Goal: Information Seeking & Learning: Learn about a topic

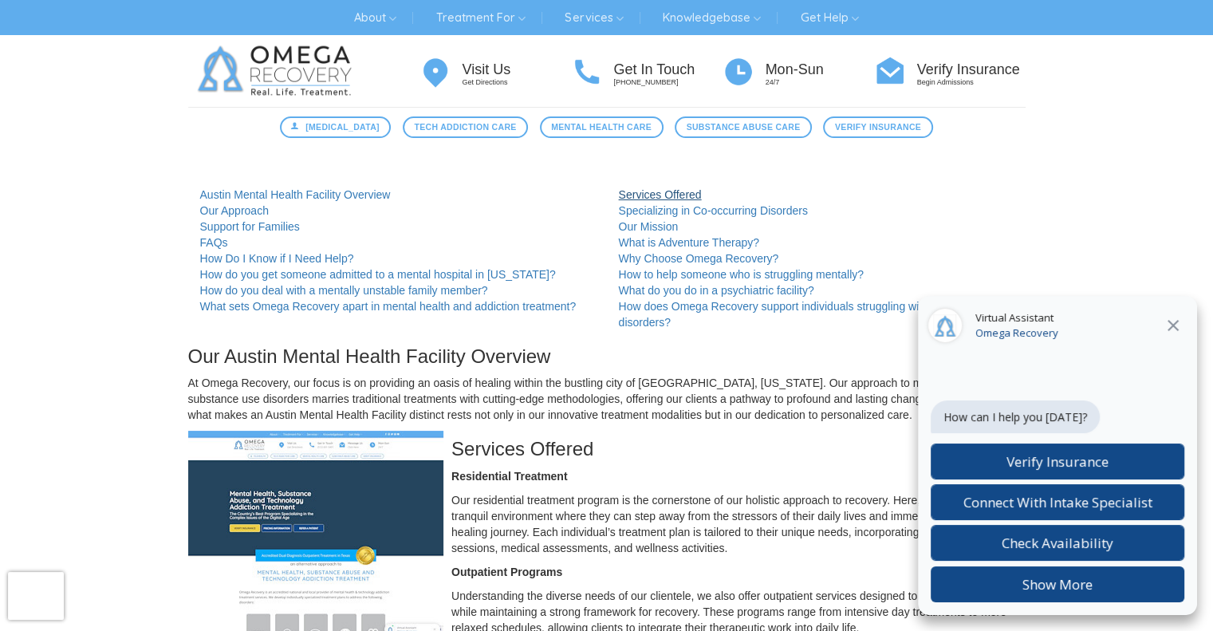
click at [643, 197] on link "Services Offered" at bounding box center [660, 194] width 83 height 13
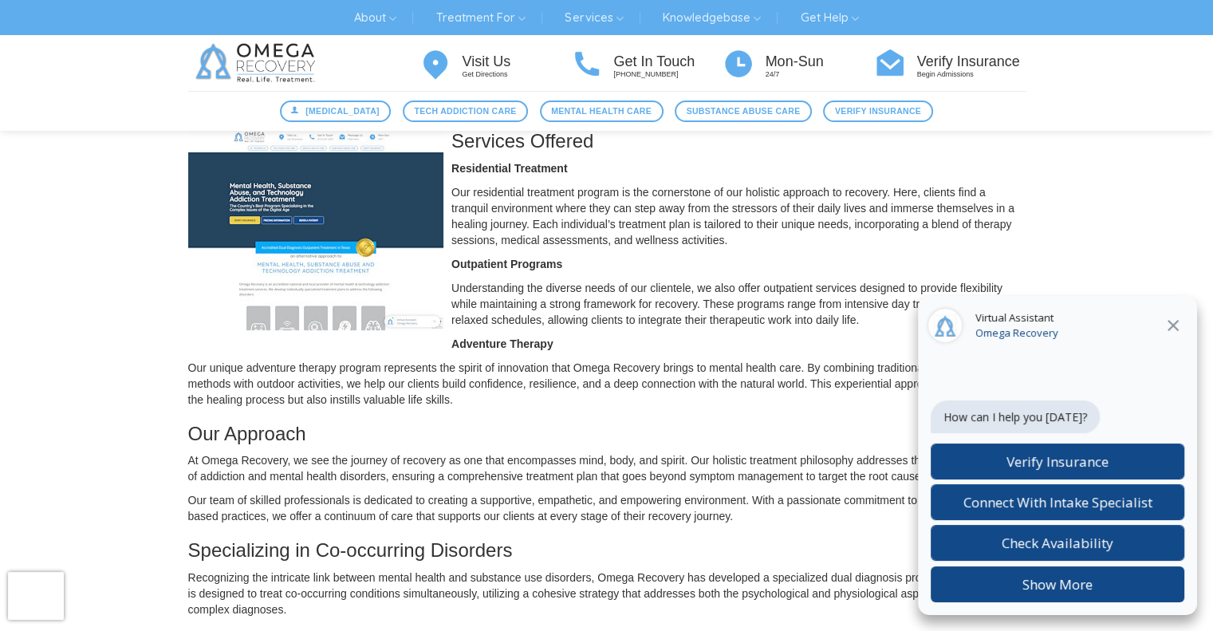
click at [1171, 321] on icon at bounding box center [1172, 325] width 19 height 19
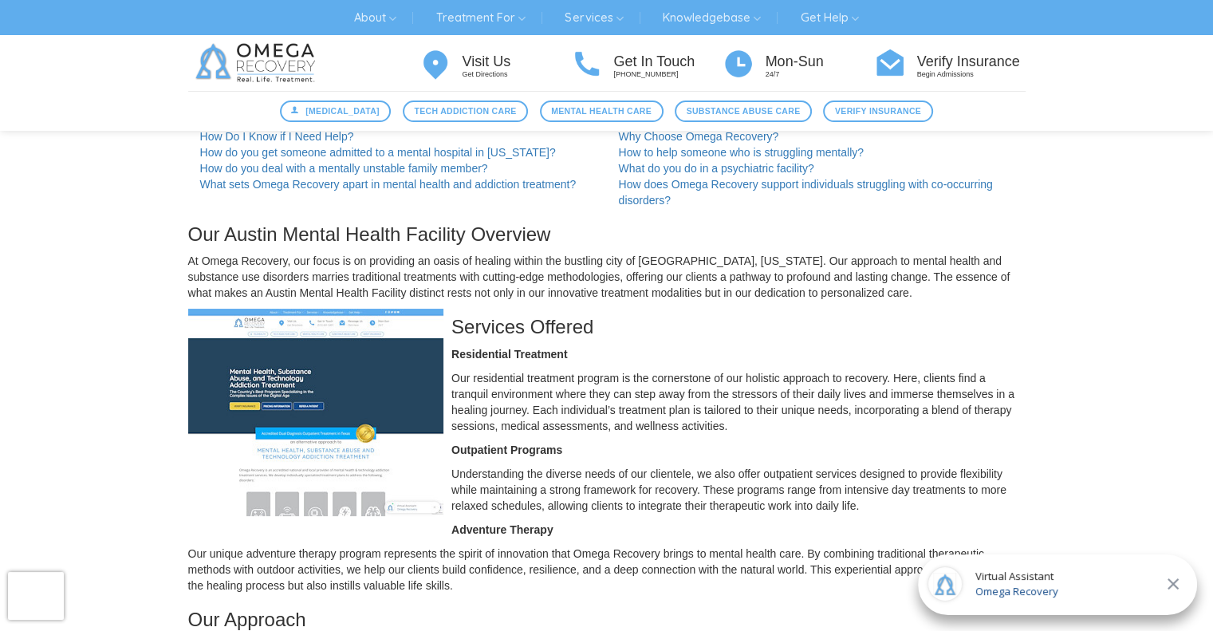
scroll to position [0, 0]
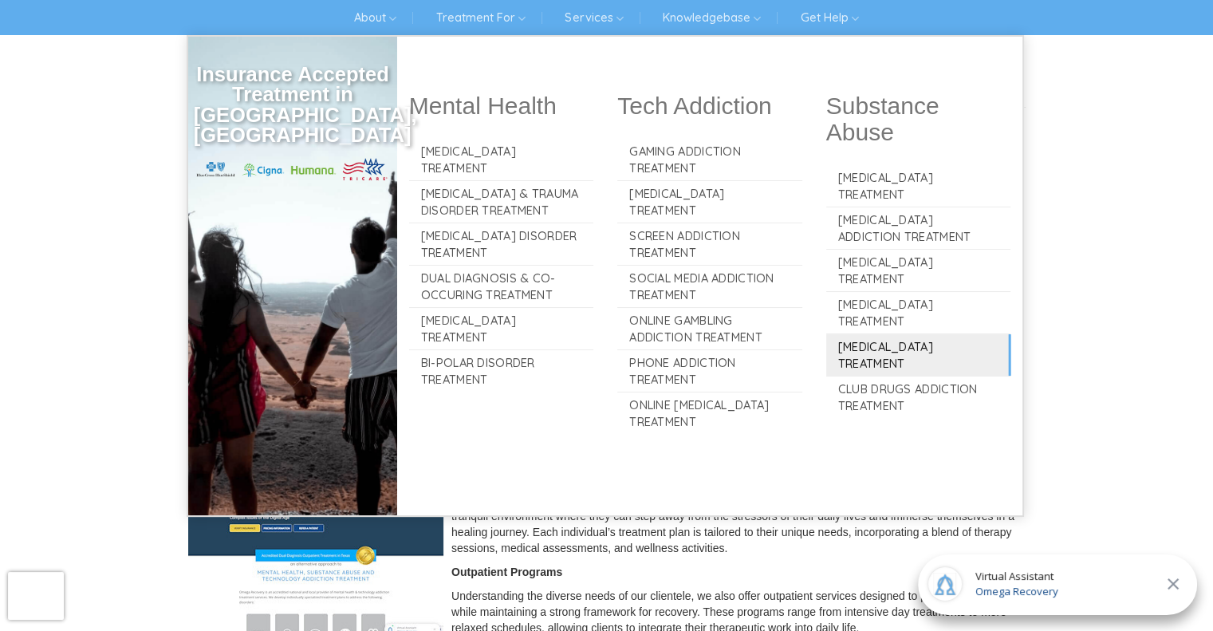
click at [880, 346] on link "[MEDICAL_DATA] Treatment" at bounding box center [918, 354] width 185 height 41
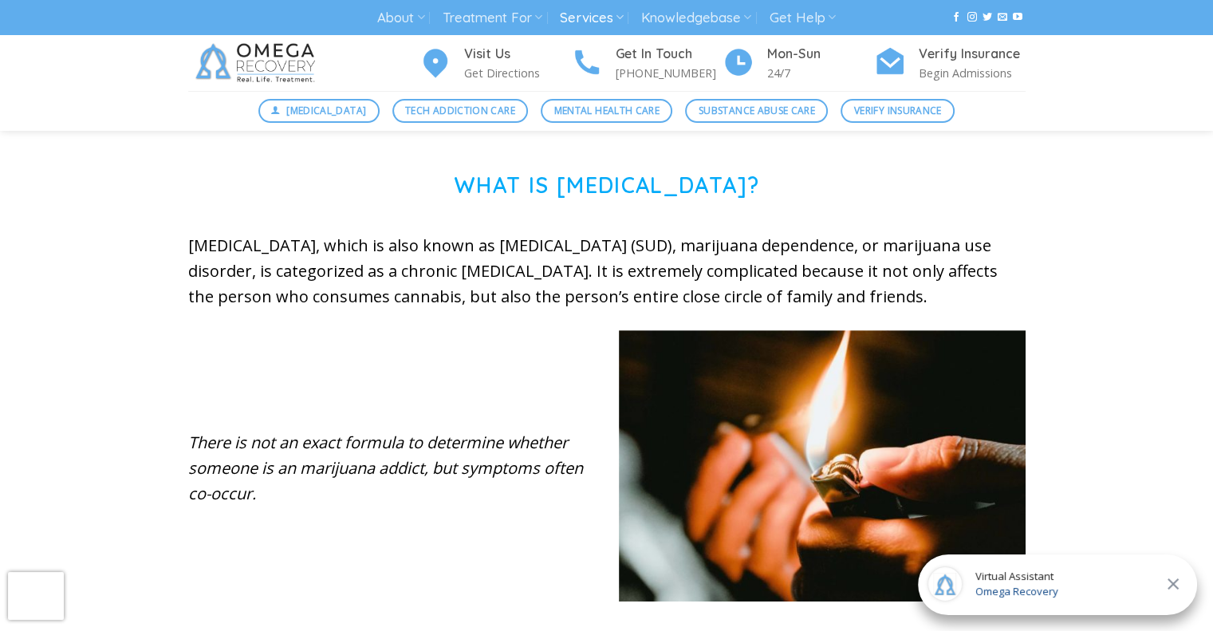
scroll to position [467, 0]
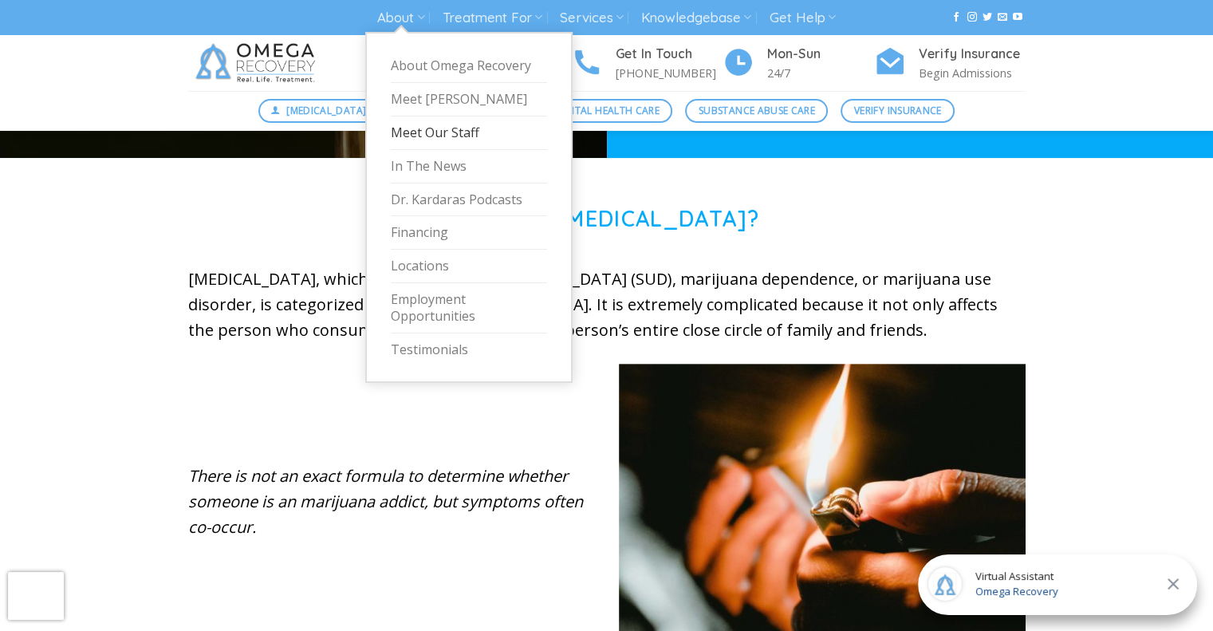
click at [433, 127] on link "Meet Our Staff" at bounding box center [469, 132] width 156 height 33
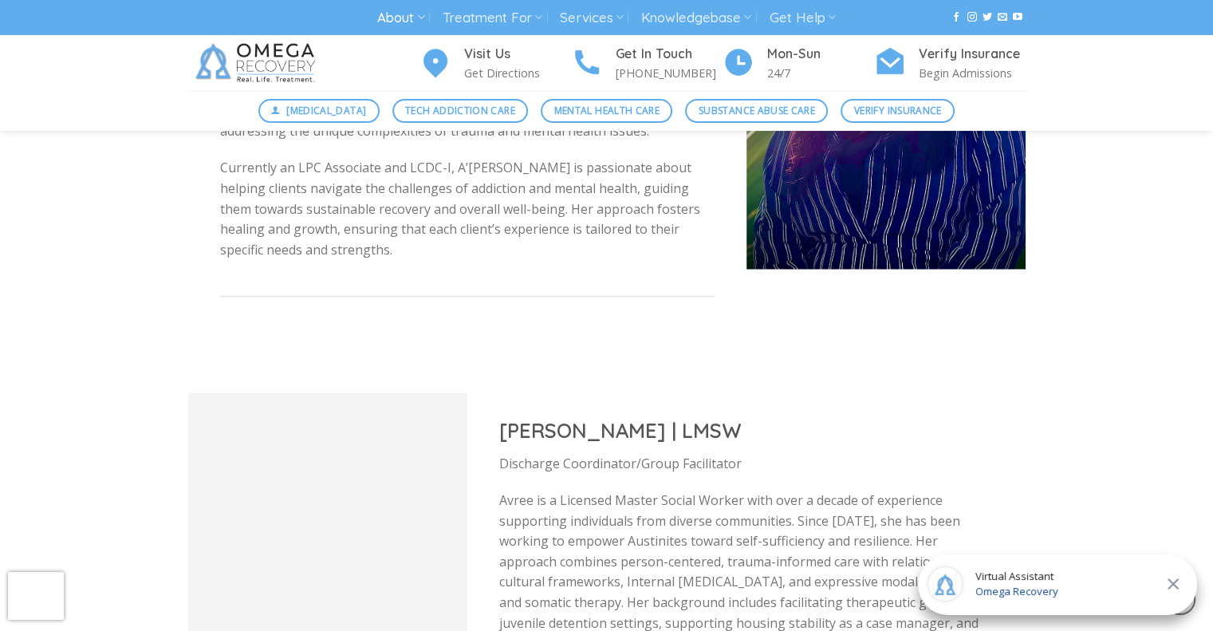
scroll to position [3760, 0]
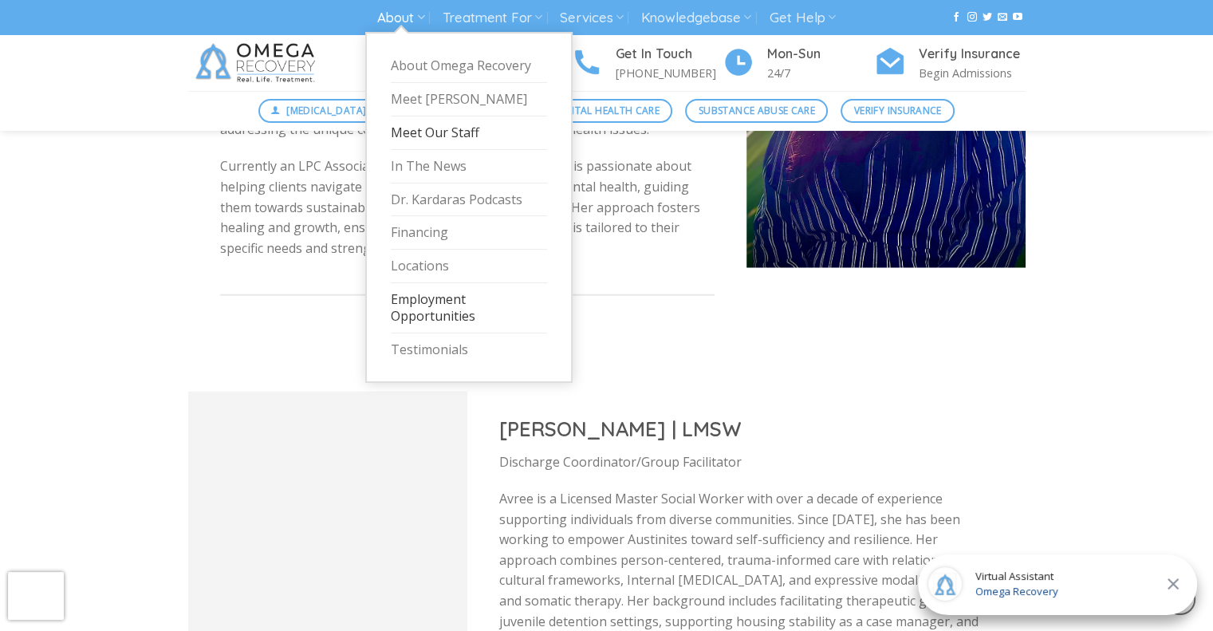
click at [442, 297] on link "Employment Opportunities" at bounding box center [469, 308] width 156 height 50
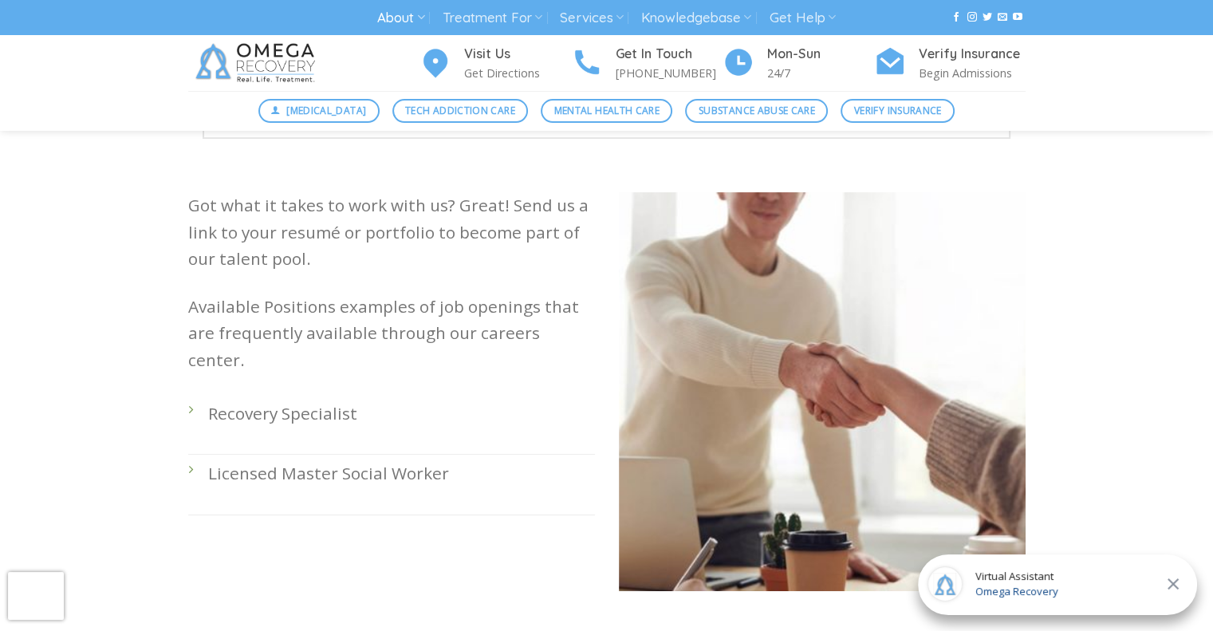
scroll to position [400, 0]
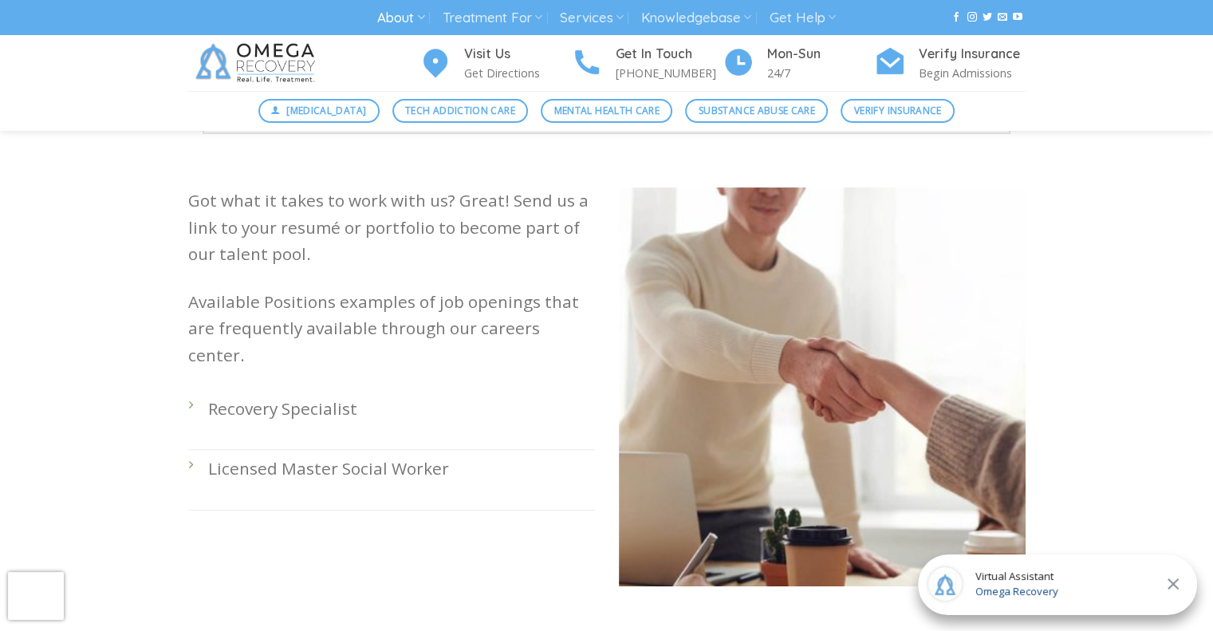
click at [383, 455] on p "Licensed Master Social Worker" at bounding box center [401, 468] width 387 height 26
click at [188, 450] on li "Licensed Master Social Worker" at bounding box center [391, 480] width 407 height 60
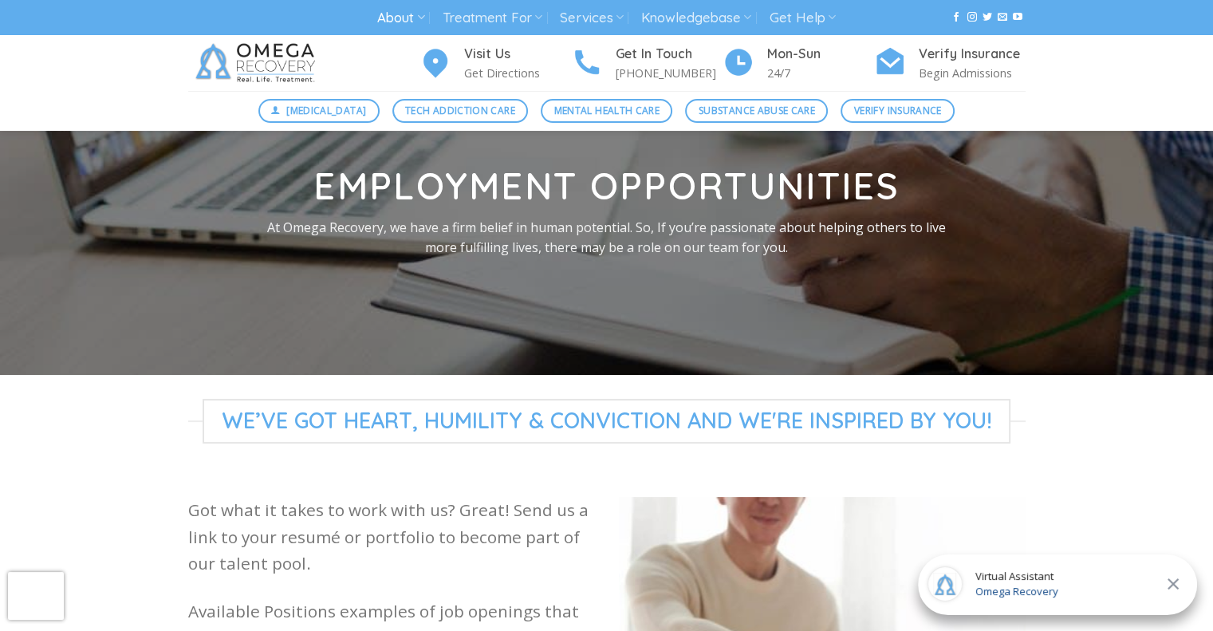
scroll to position [0, 0]
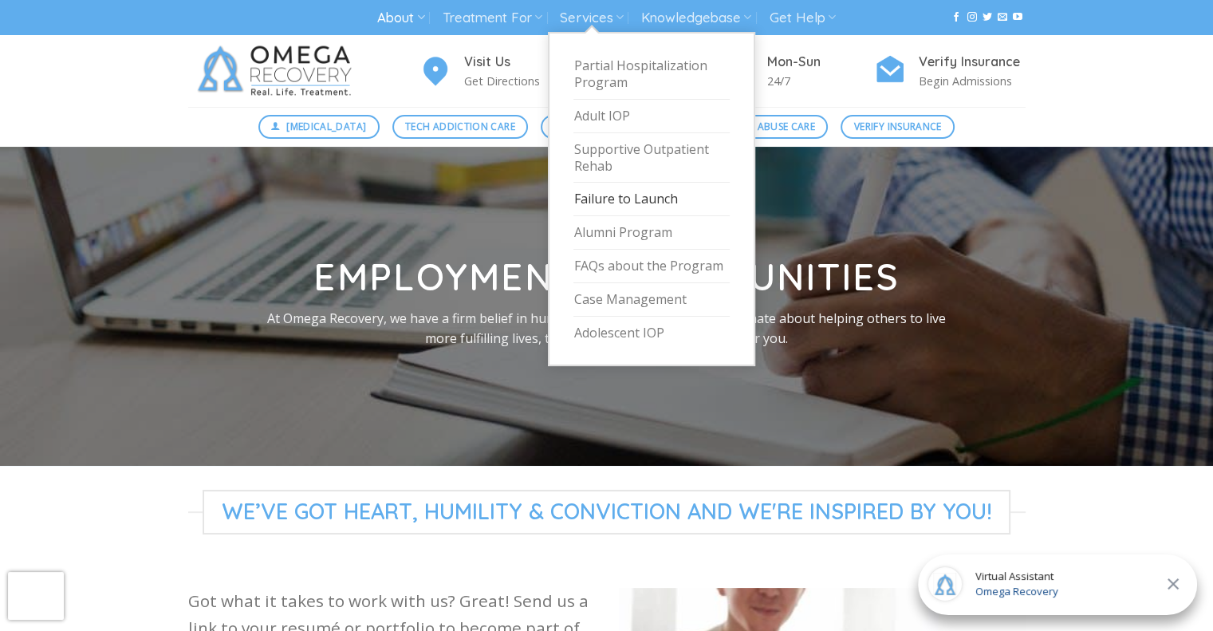
click at [635, 197] on link "Failure to Launch" at bounding box center [651, 199] width 156 height 33
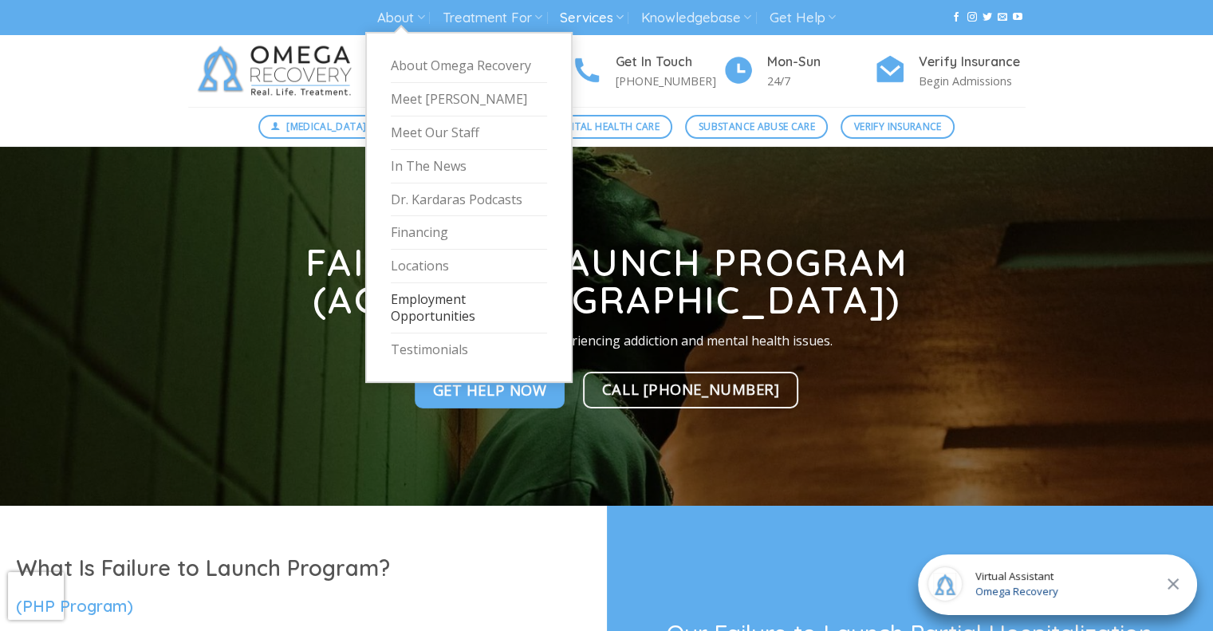
click at [439, 311] on link "Employment Opportunities" at bounding box center [469, 308] width 156 height 50
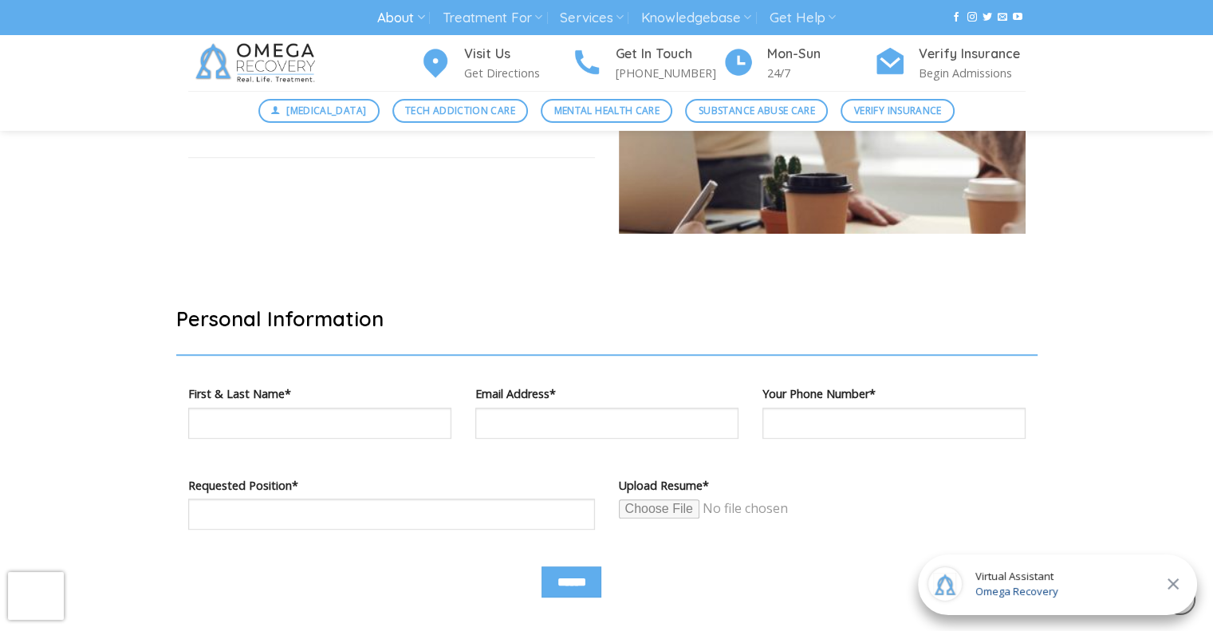
scroll to position [755, 0]
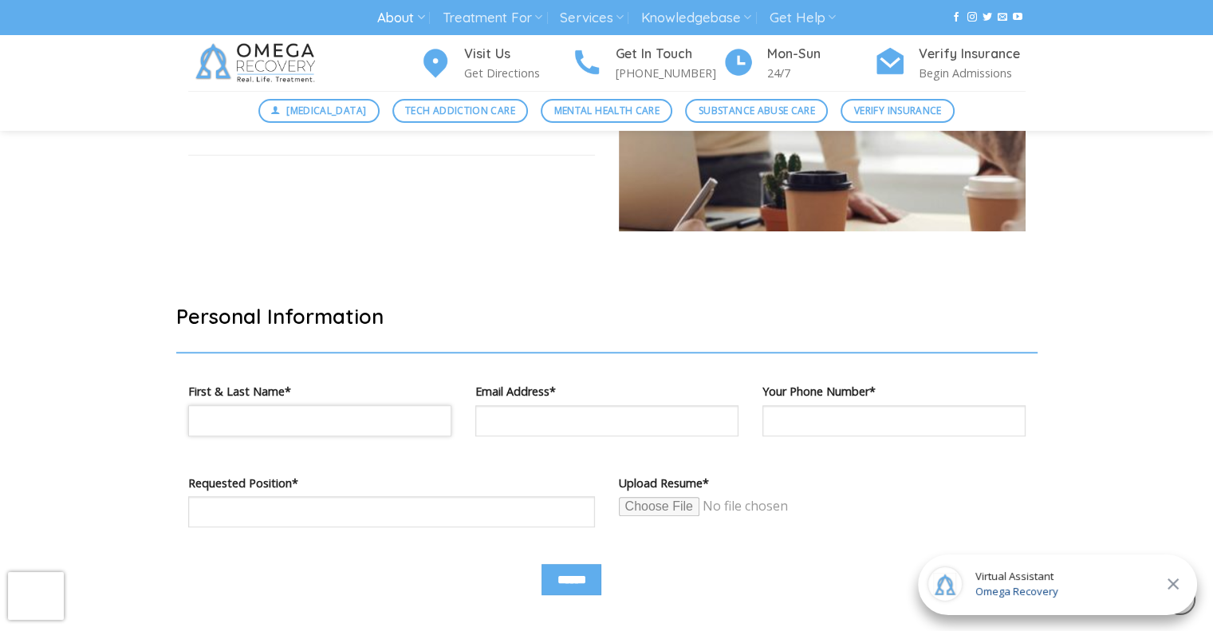
click at [278, 431] on input "Contact form" at bounding box center [319, 420] width 263 height 31
type input "*"
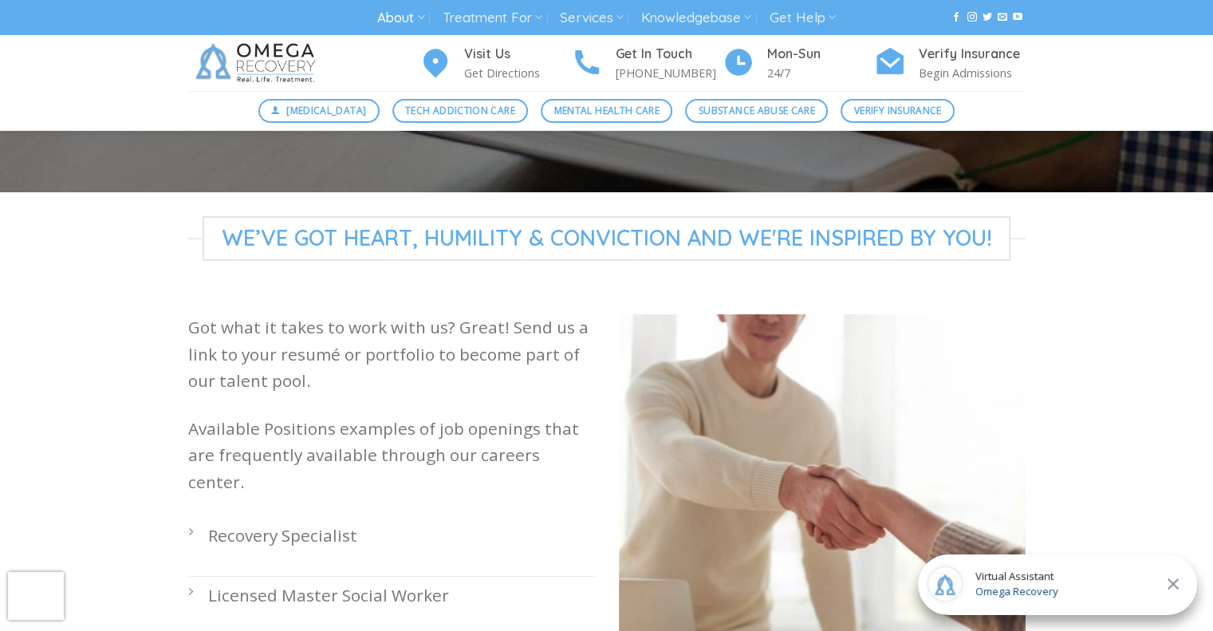
scroll to position [0, 0]
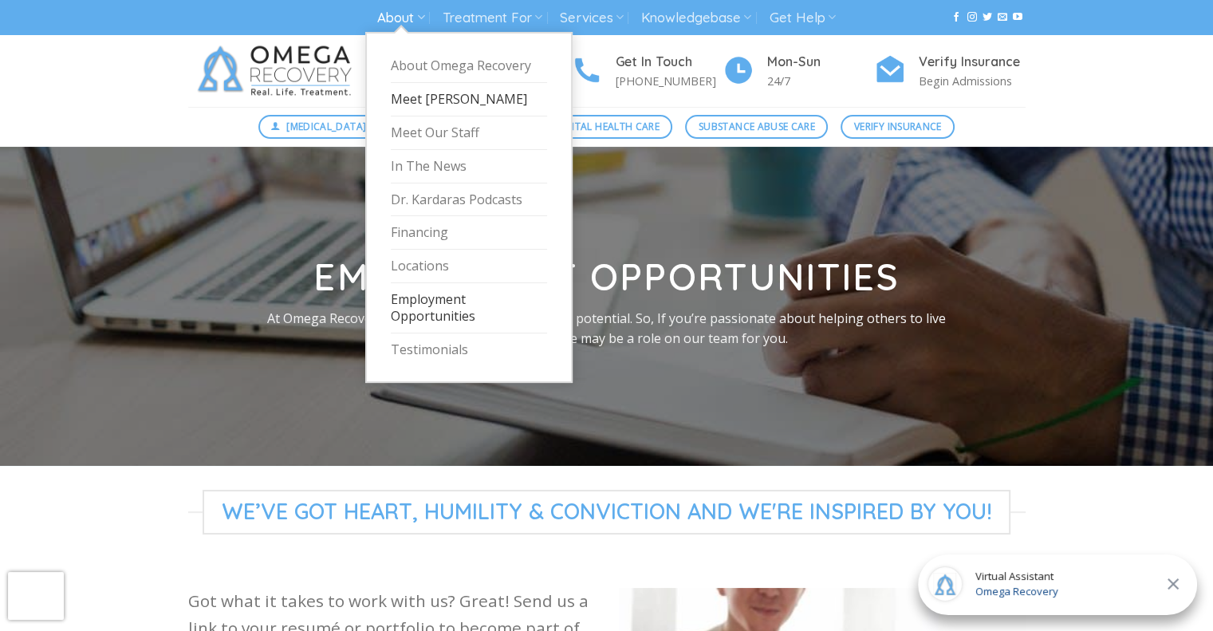
click at [442, 99] on link "Meet [PERSON_NAME]" at bounding box center [469, 99] width 156 height 33
